Goal: Transaction & Acquisition: Purchase product/service

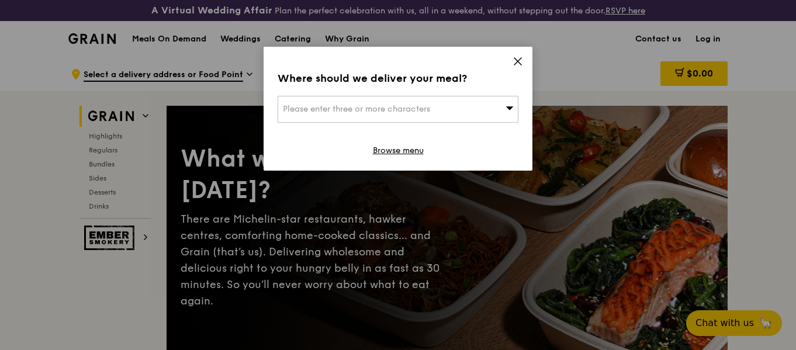
click at [518, 58] on icon at bounding box center [517, 61] width 11 height 11
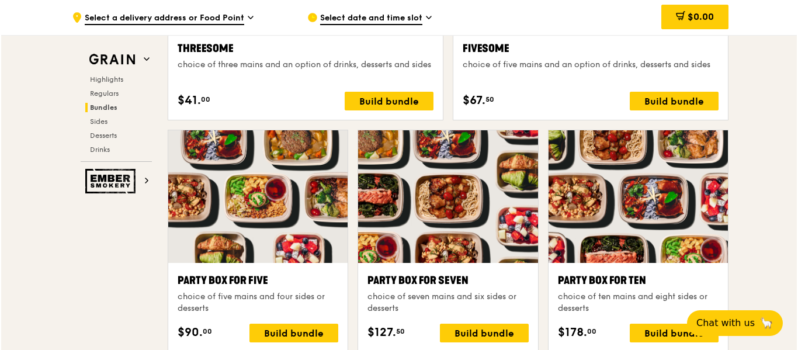
scroll to position [2449, 0]
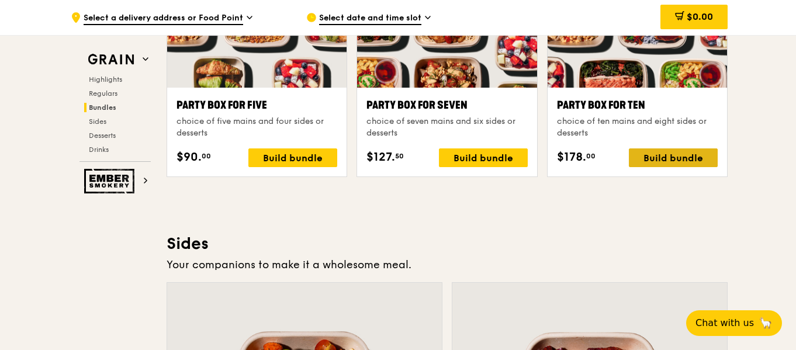
click at [674, 155] on div "Build bundle" at bounding box center [673, 157] width 89 height 19
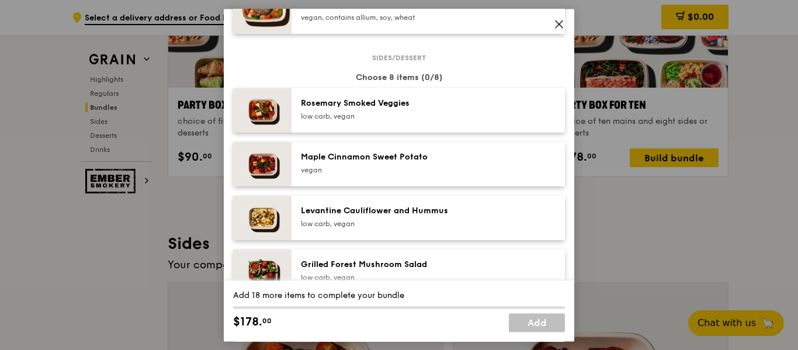
scroll to position [643, 0]
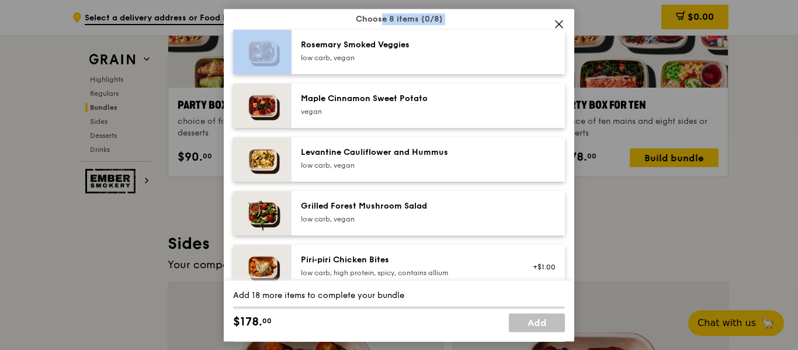
click at [460, 43] on div "Rosemary Smoked Veggies" at bounding box center [406, 45] width 210 height 12
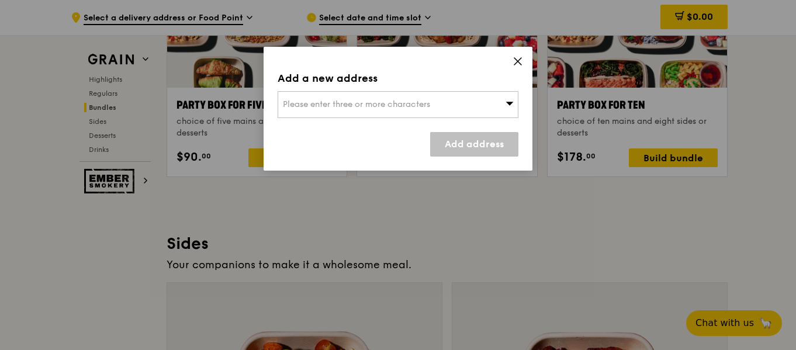
click at [517, 56] on icon at bounding box center [517, 61] width 11 height 11
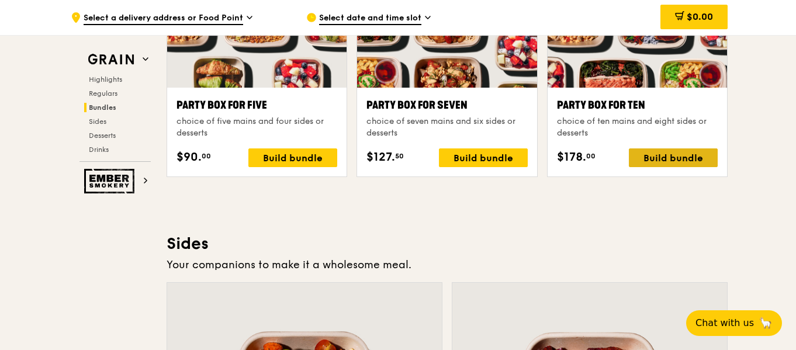
click at [685, 156] on div "Build bundle" at bounding box center [673, 157] width 89 height 19
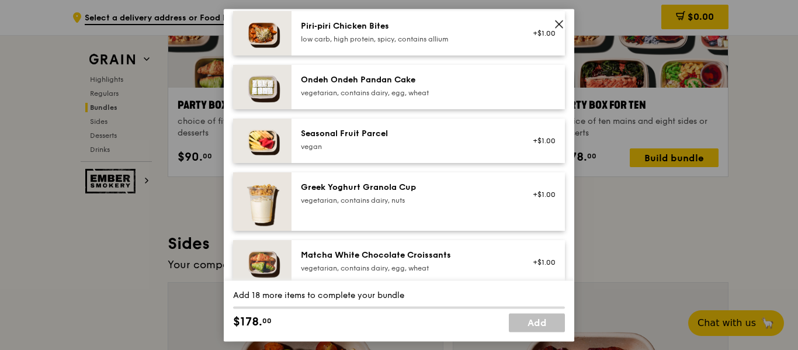
scroll to position [935, 0]
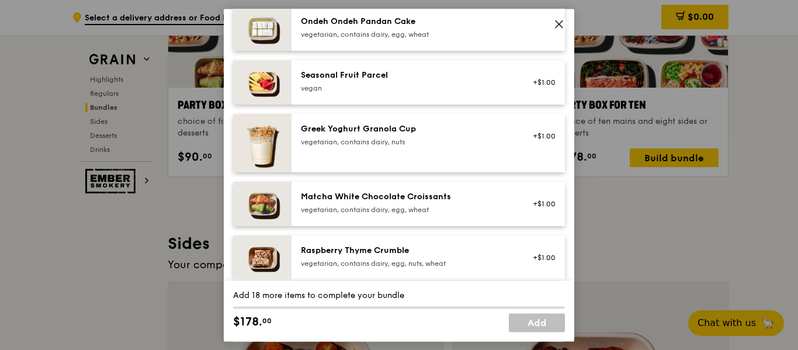
click at [494, 208] on div "vegetarian, contains dairy, egg, wheat" at bounding box center [406, 209] width 210 height 9
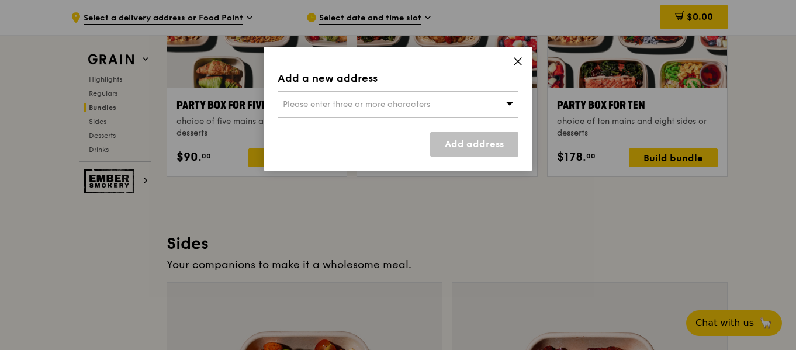
click at [498, 212] on div "Add a new address Please enter three or more characters Add address" at bounding box center [398, 175] width 796 height 350
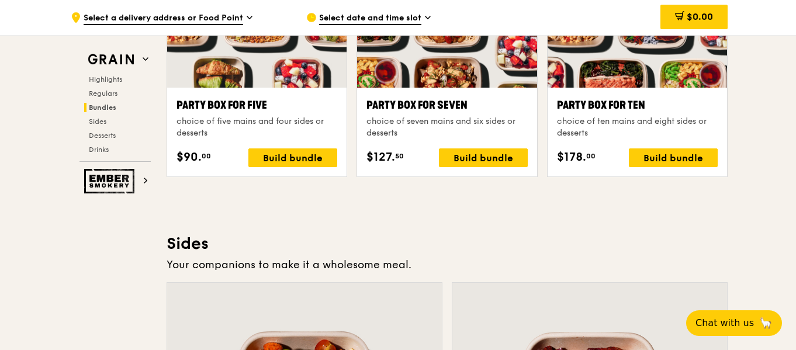
drag, startPoint x: 480, startPoint y: 204, endPoint x: 551, endPoint y: 211, distance: 71.6
click at [551, 211] on div "Highlights Weekly rotating dishes inspired by flavours from around the world. W…" at bounding box center [446, 249] width 561 height 4603
click at [679, 154] on div "Build bundle" at bounding box center [673, 157] width 89 height 19
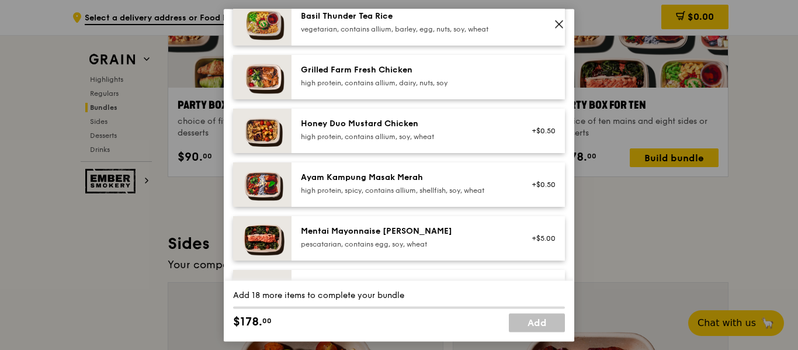
scroll to position [0, 0]
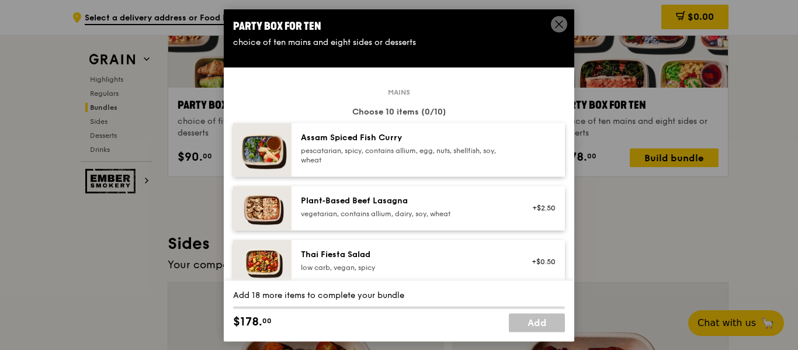
click at [557, 23] on icon at bounding box center [559, 24] width 11 height 11
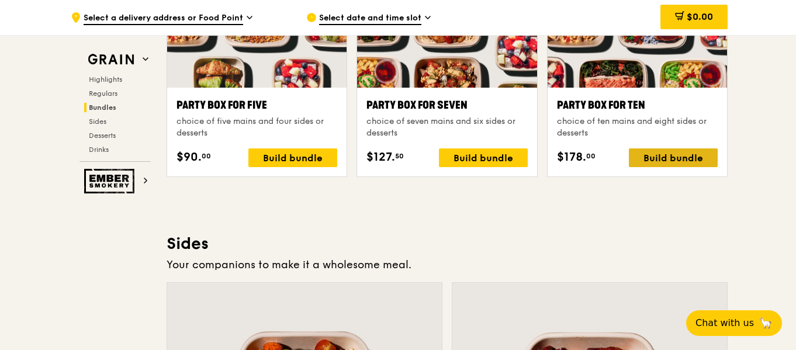
click at [658, 156] on div "Build bundle" at bounding box center [673, 157] width 89 height 19
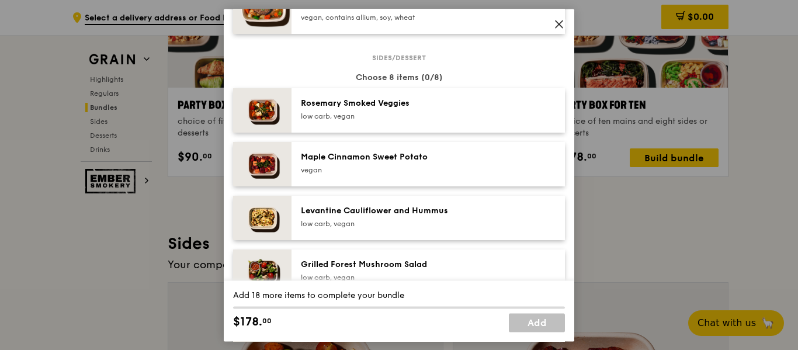
scroll to position [643, 0]
